Goal: Task Accomplishment & Management: Use online tool/utility

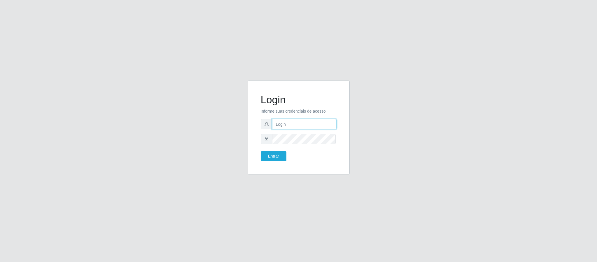
click at [291, 124] on input "text" at bounding box center [304, 124] width 64 height 10
click at [278, 123] on input "[EMAIL_ADDRESS][DOMAIN_NAME]" at bounding box center [304, 124] width 64 height 10
type input "[EMAIL_ADDRESS][DOMAIN_NAME]"
click at [261, 151] on button "Entrar" at bounding box center [274, 156] width 26 height 10
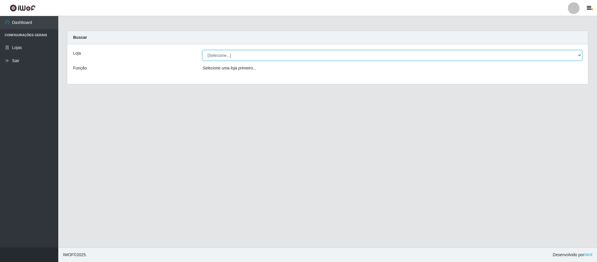
click at [244, 51] on select "[Selecione...] Queiroz Atacadão - Coophab" at bounding box center [393, 55] width 380 height 10
select select "463"
click at [203, 50] on select "[Selecione...] Queiroz Atacadão - Coophab" at bounding box center [393, 55] width 380 height 10
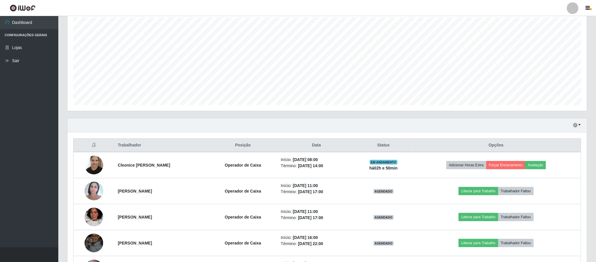
scroll to position [92, 0]
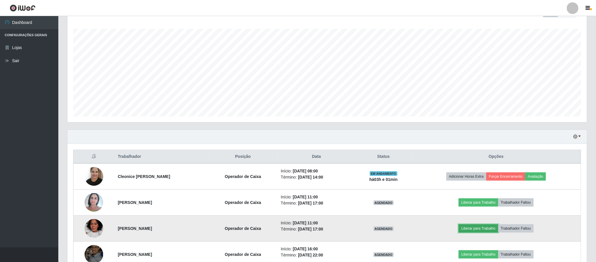
click at [479, 228] on button "Liberar para Trabalho" at bounding box center [478, 228] width 39 height 8
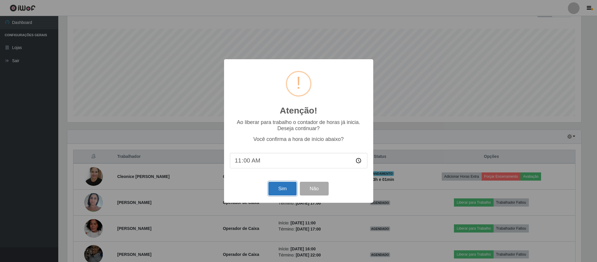
click at [284, 190] on button "Sim" at bounding box center [282, 189] width 28 height 14
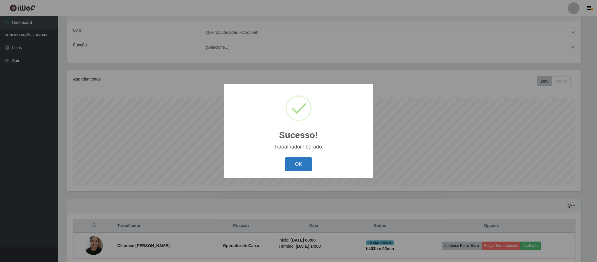
click at [294, 163] on button "OK" at bounding box center [298, 164] width 27 height 14
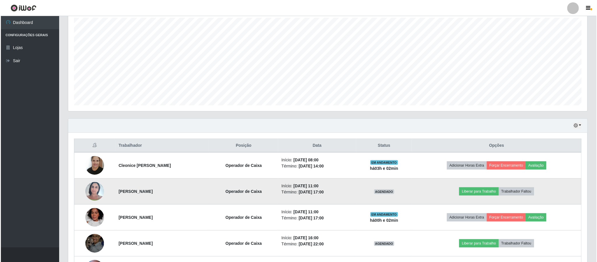
scroll to position [110, 0]
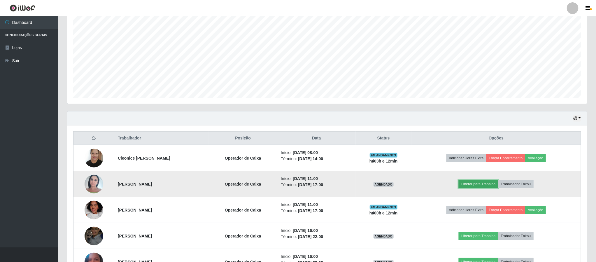
click at [487, 183] on button "Liberar para Trabalho" at bounding box center [478, 184] width 39 height 8
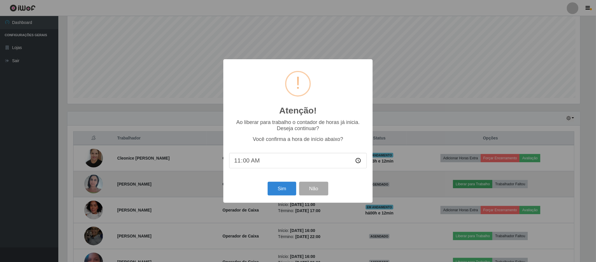
scroll to position [122, 514]
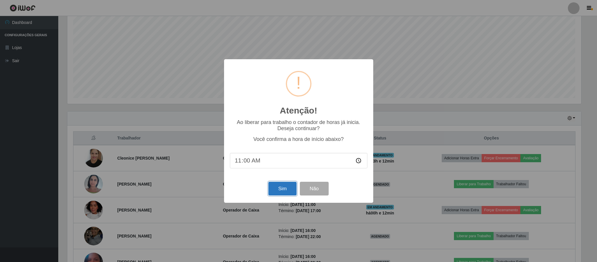
click at [276, 191] on button "Sim" at bounding box center [282, 189] width 28 height 14
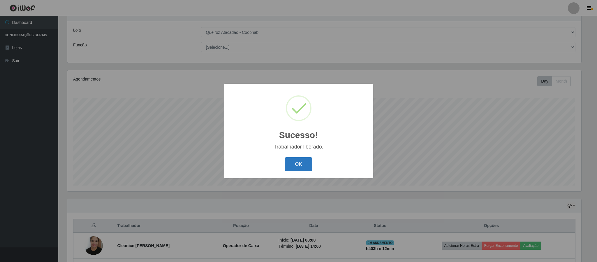
click at [302, 162] on button "OK" at bounding box center [298, 164] width 27 height 14
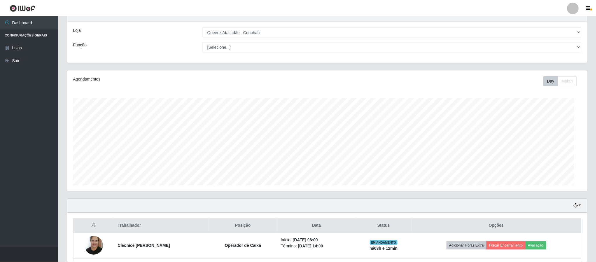
scroll to position [122, 519]
